Goal: Transaction & Acquisition: Subscribe to service/newsletter

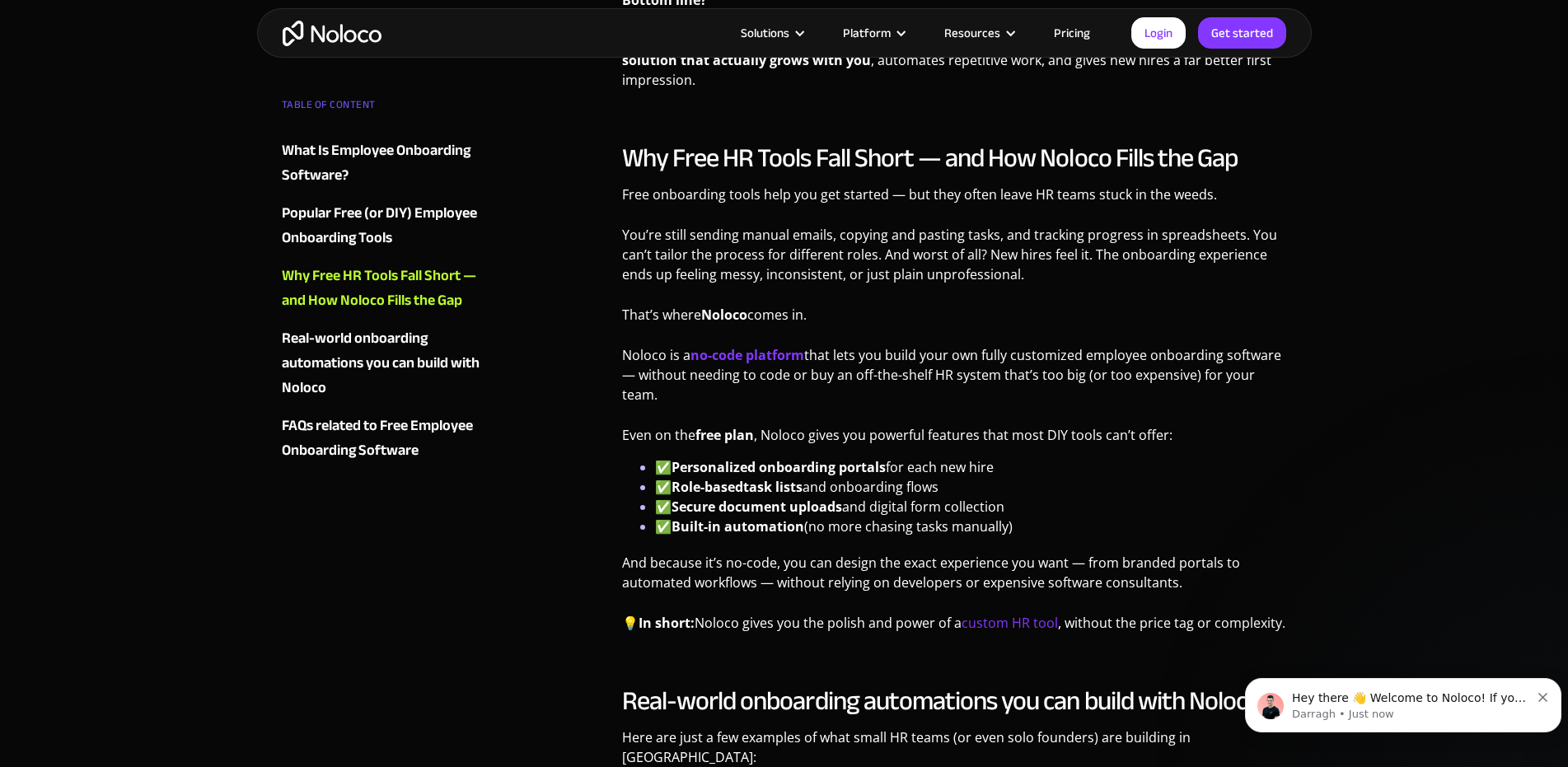
scroll to position [2964, 0]
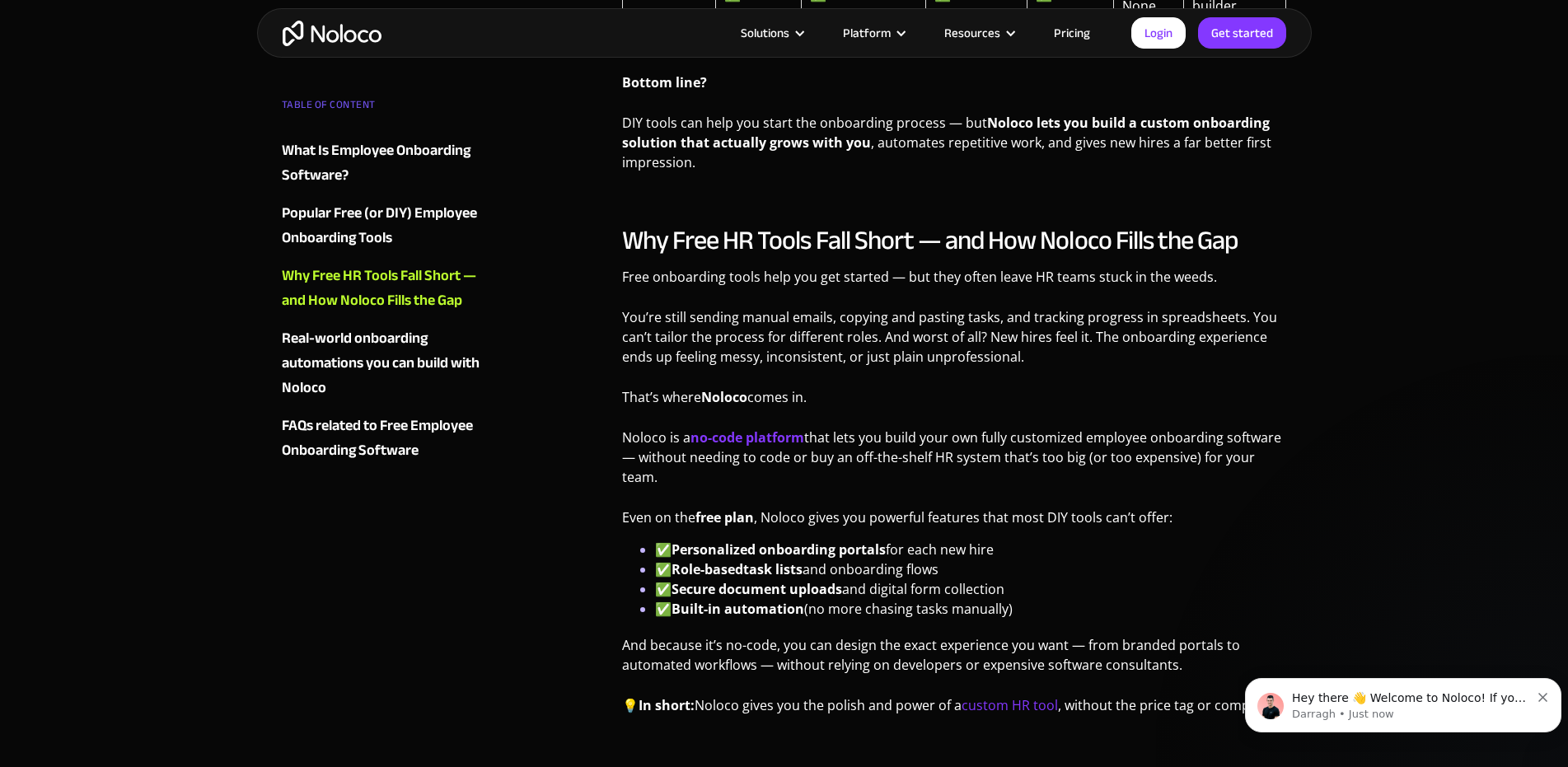
click at [755, 428] on strong "no-code platform" at bounding box center [747, 437] width 114 height 18
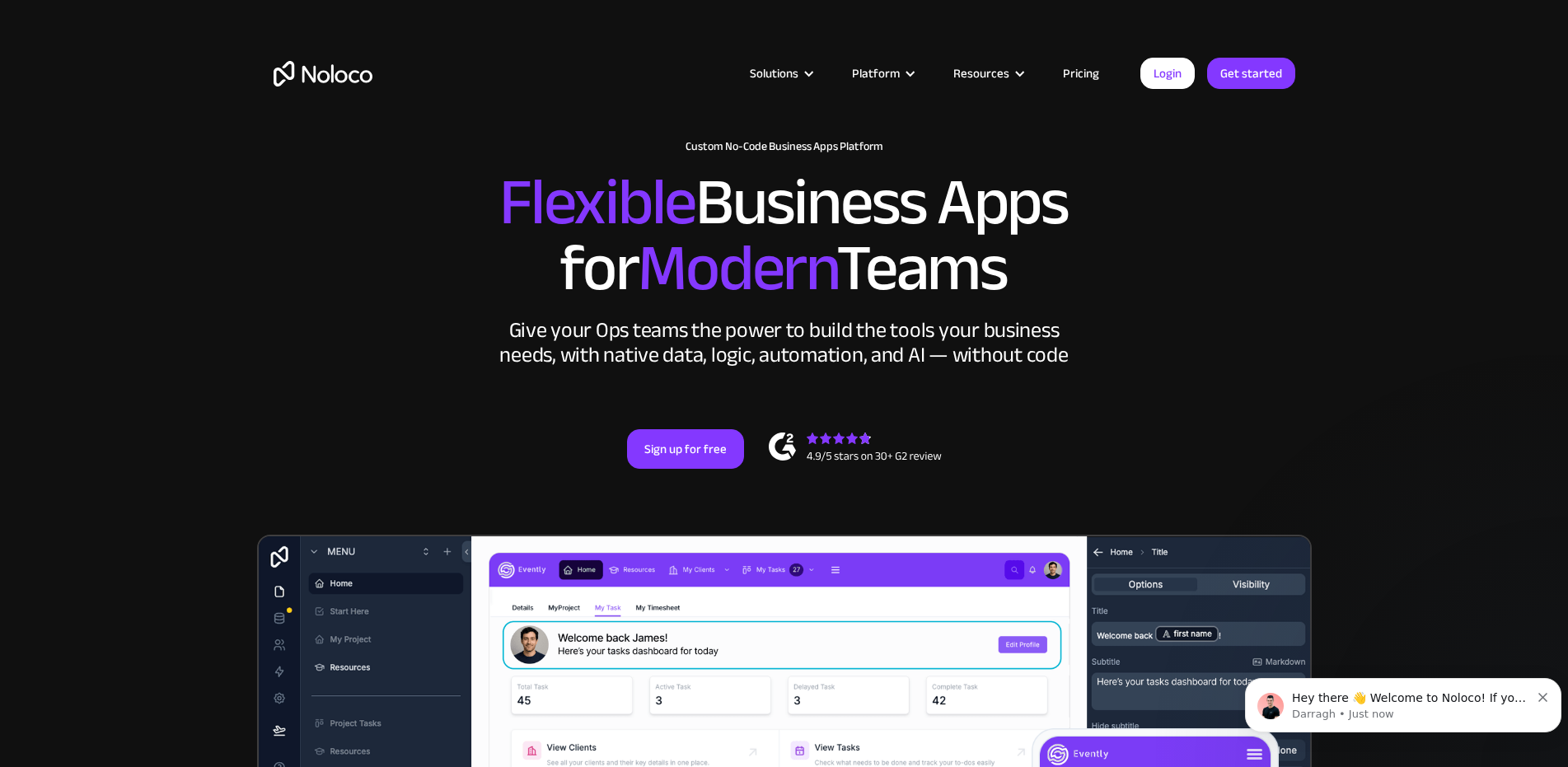
click at [1084, 75] on link "Pricing" at bounding box center [1080, 73] width 77 height 21
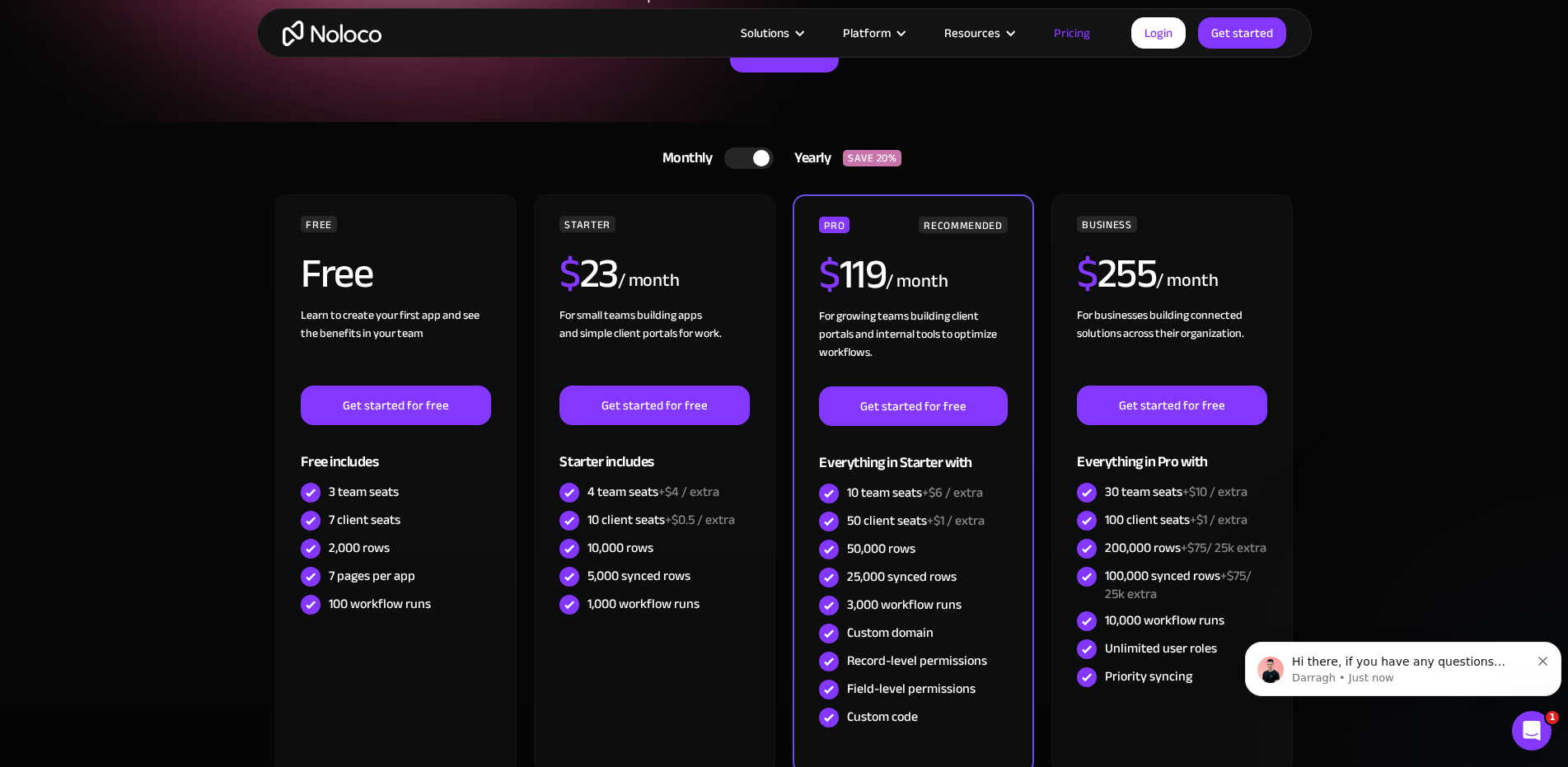
click at [1549, 663] on div "Hi there, if you have any questions about our pricing, just let us know! Darrag…" at bounding box center [1403, 668] width 316 height 54
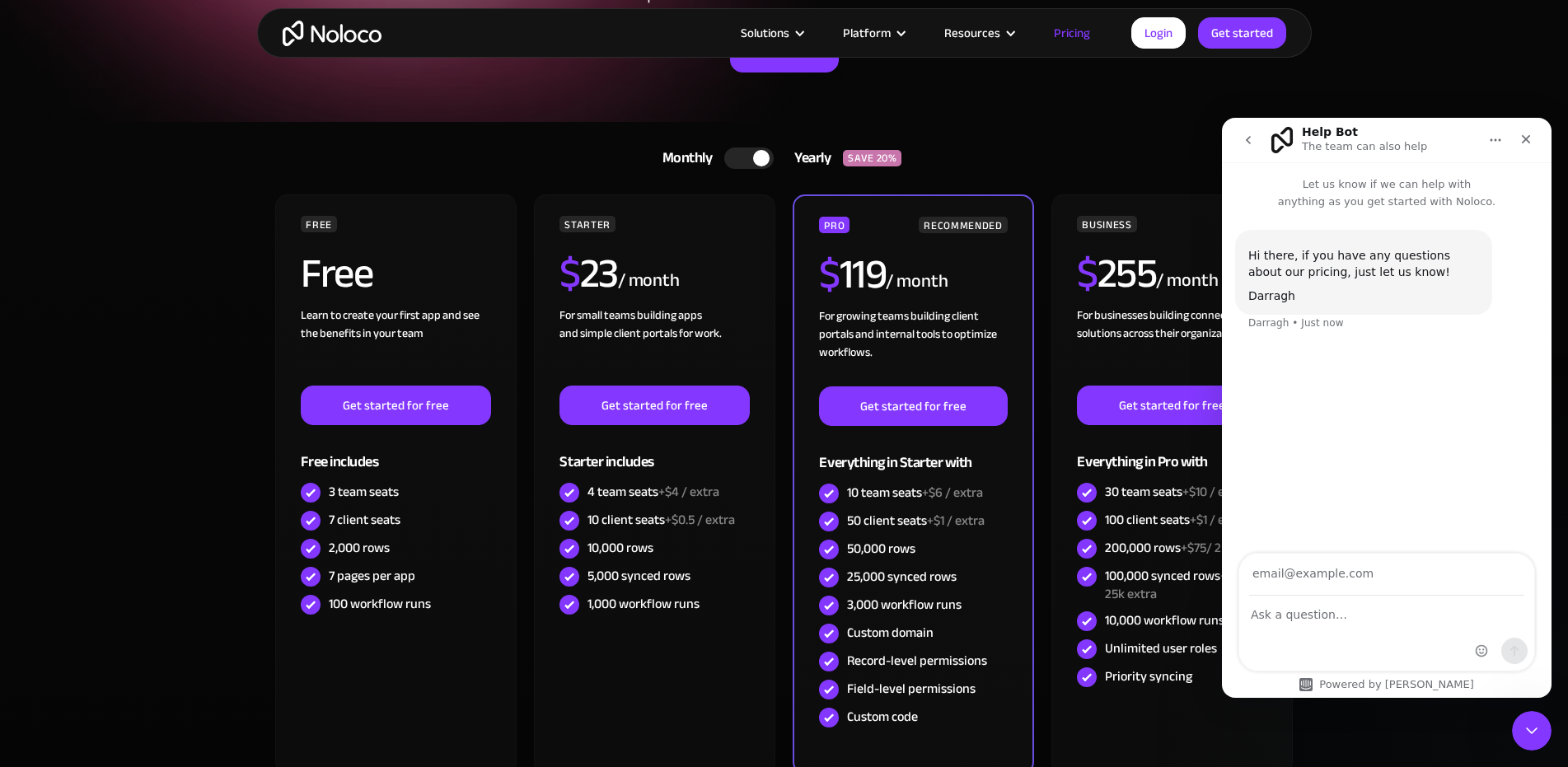
click at [1530, 141] on icon "Close" at bounding box center [1526, 139] width 14 height 14
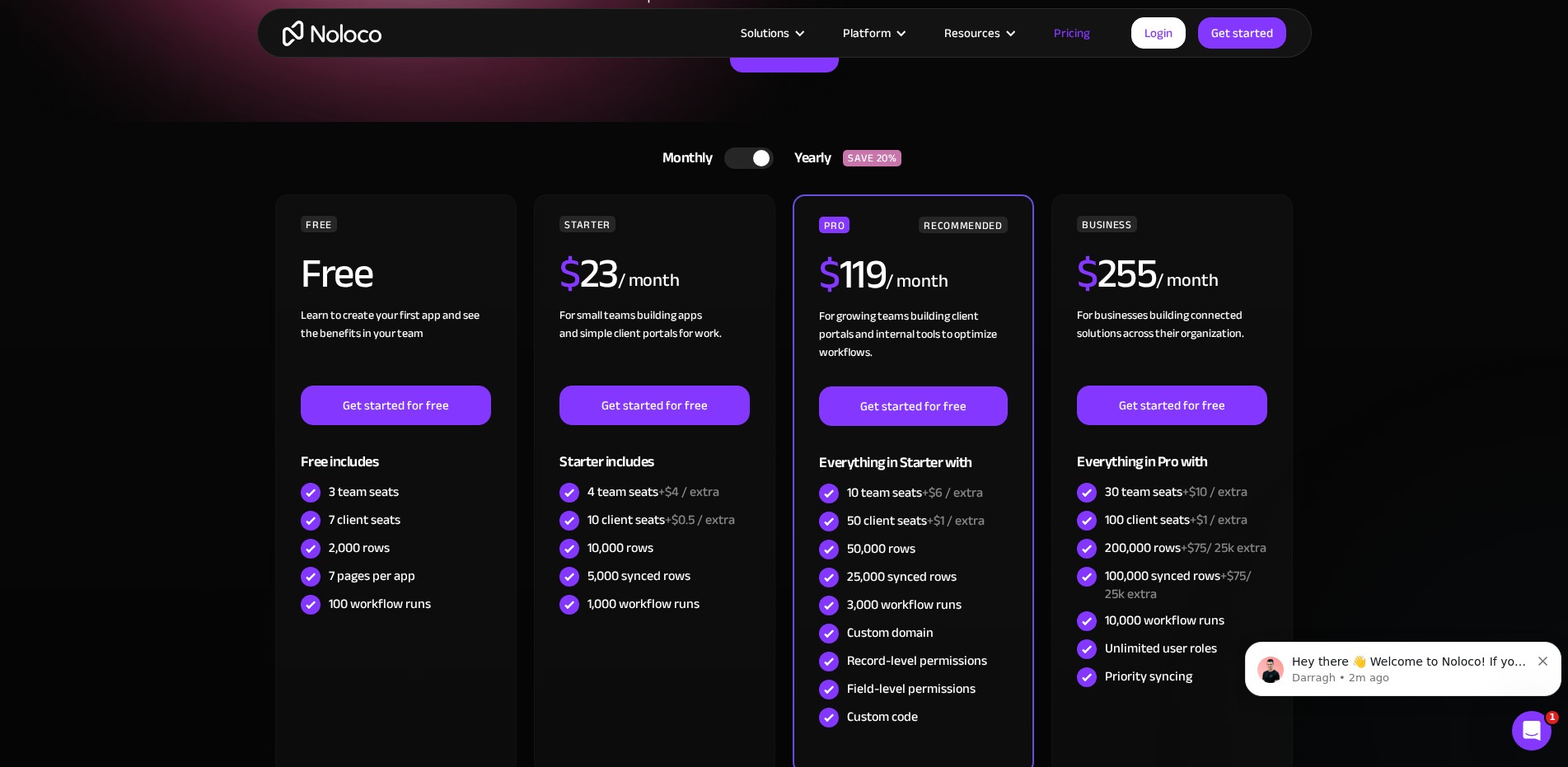
click at [393, 403] on link "Get started for free" at bounding box center [395, 405] width 190 height 40
